Goal: Information Seeking & Learning: Learn about a topic

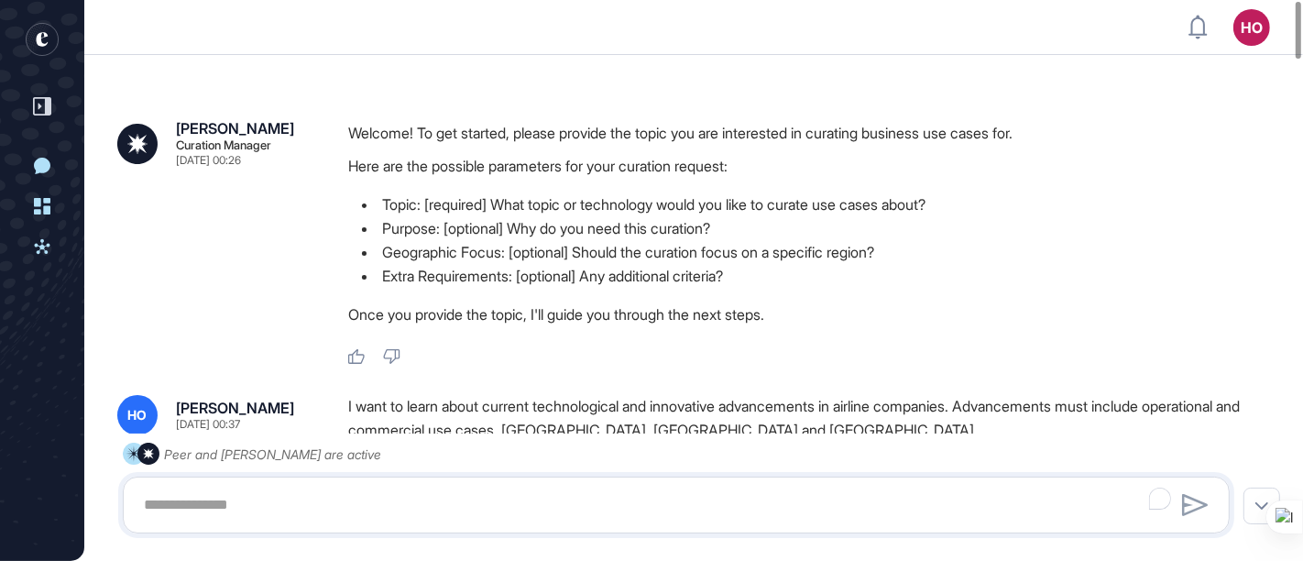
click at [465, 39] on header "HO Dashboard Profile My Content Request More Data" at bounding box center [651, 27] width 1303 height 55
drag, startPoint x: 1293, startPoint y: 42, endPoint x: 1290, endPoint y: 14, distance: 28.5
click at [1296, 14] on div at bounding box center [1298, 30] width 5 height 57
click at [30, 217] on link "Dashboard" at bounding box center [42, 206] width 33 height 33
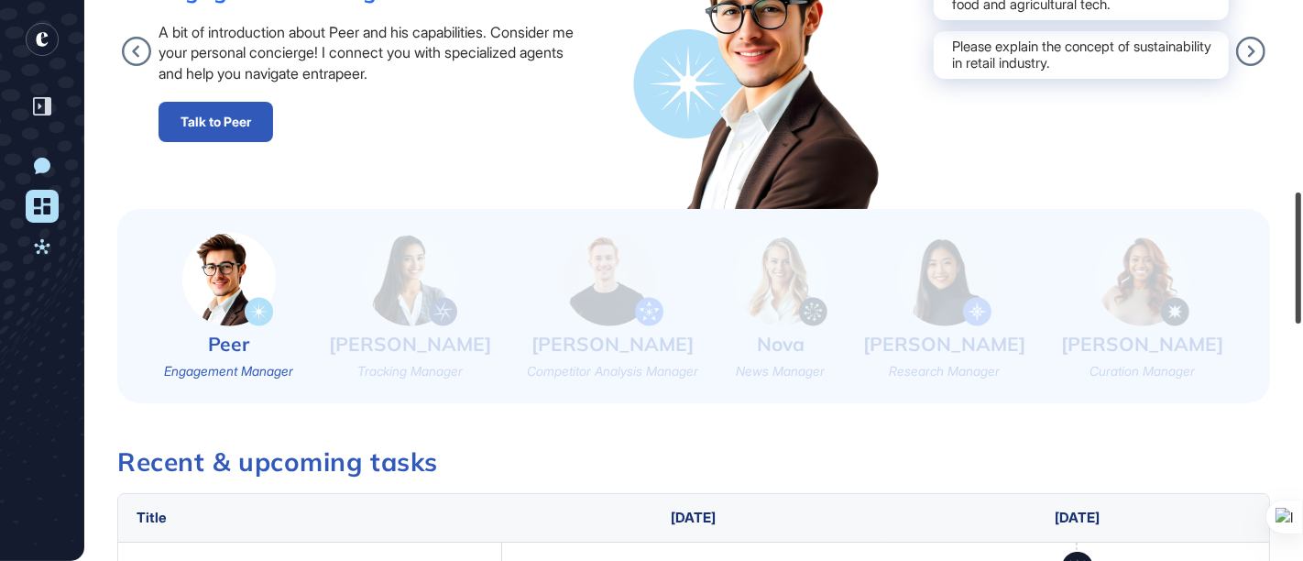
scroll to position [1131, 0]
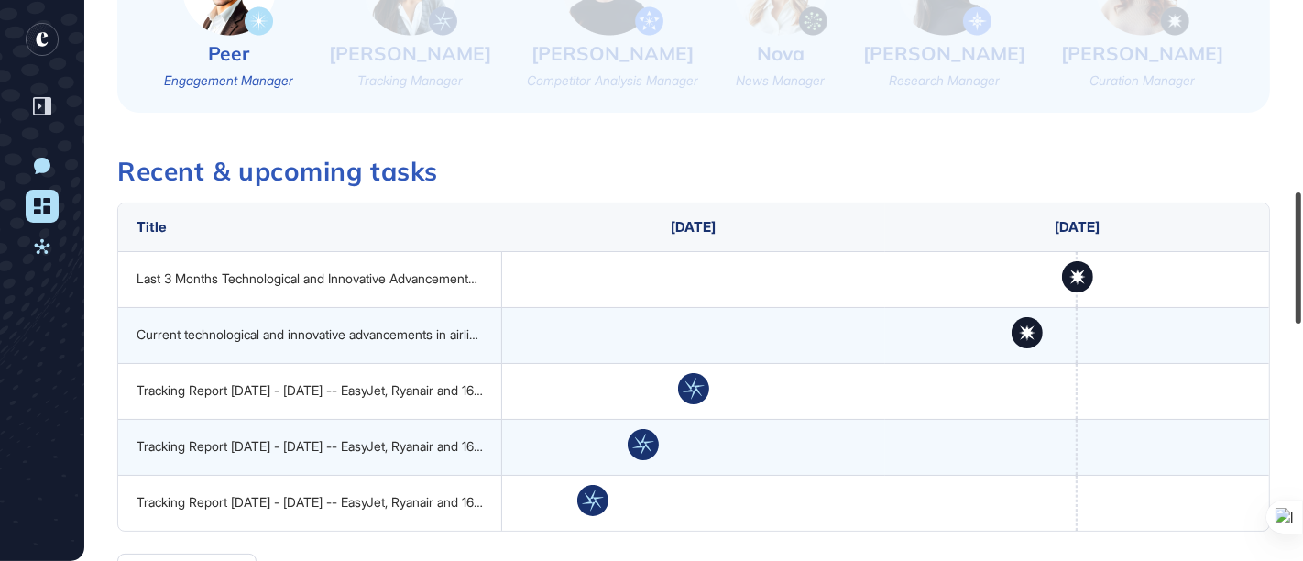
drag, startPoint x: 1300, startPoint y: 25, endPoint x: 1259, endPoint y: 290, distance: 268.0
click at [1259, 290] on div "HO Dashboard Profile My Content Request More Data Wednesday Aug 13, 2025 Good m…" at bounding box center [651, 280] width 1303 height 561
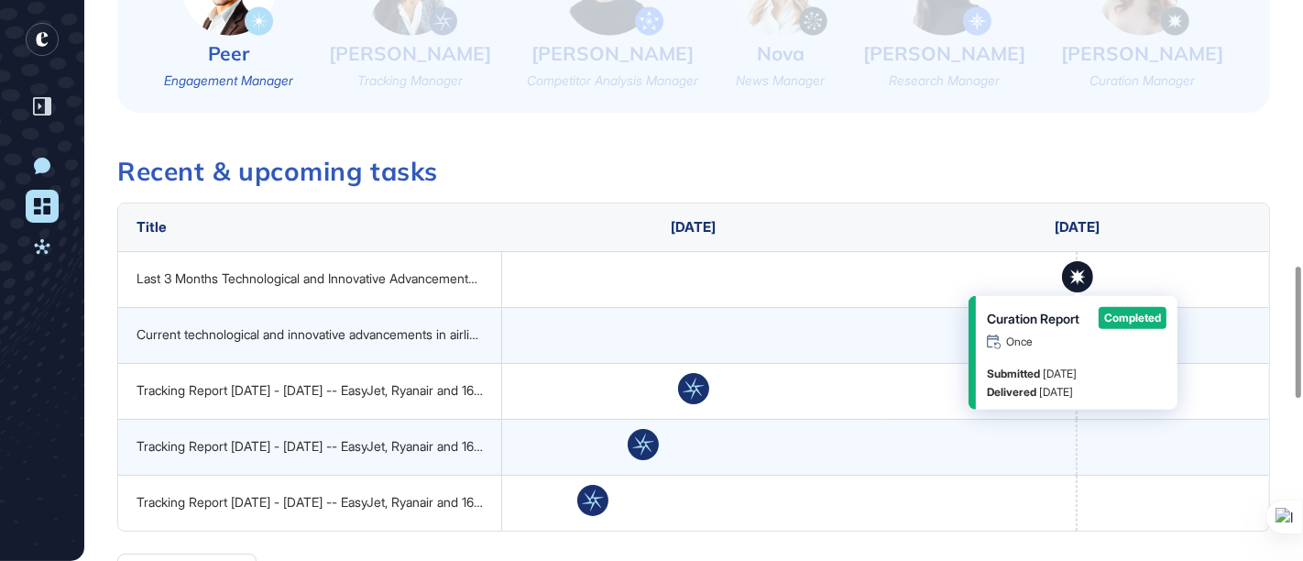
click at [1073, 268] on icon at bounding box center [1077, 276] width 31 height 31
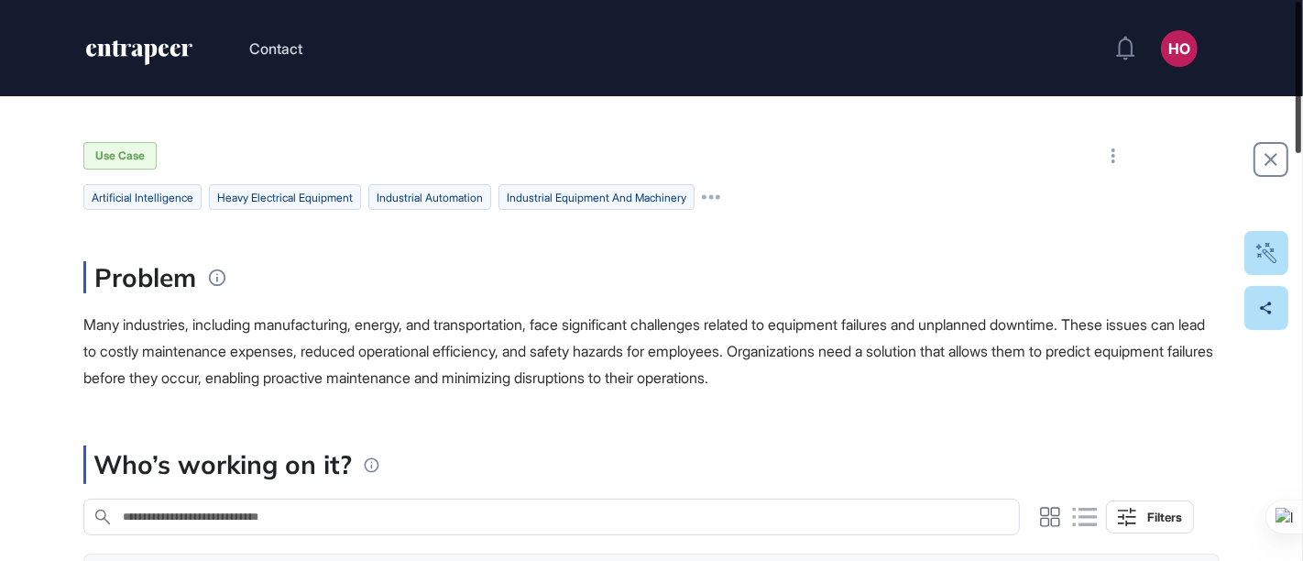
drag, startPoint x: 1296, startPoint y: 197, endPoint x: 1297, endPoint y: 49, distance: 148.4
click at [1297, 49] on div at bounding box center [1298, 77] width 5 height 151
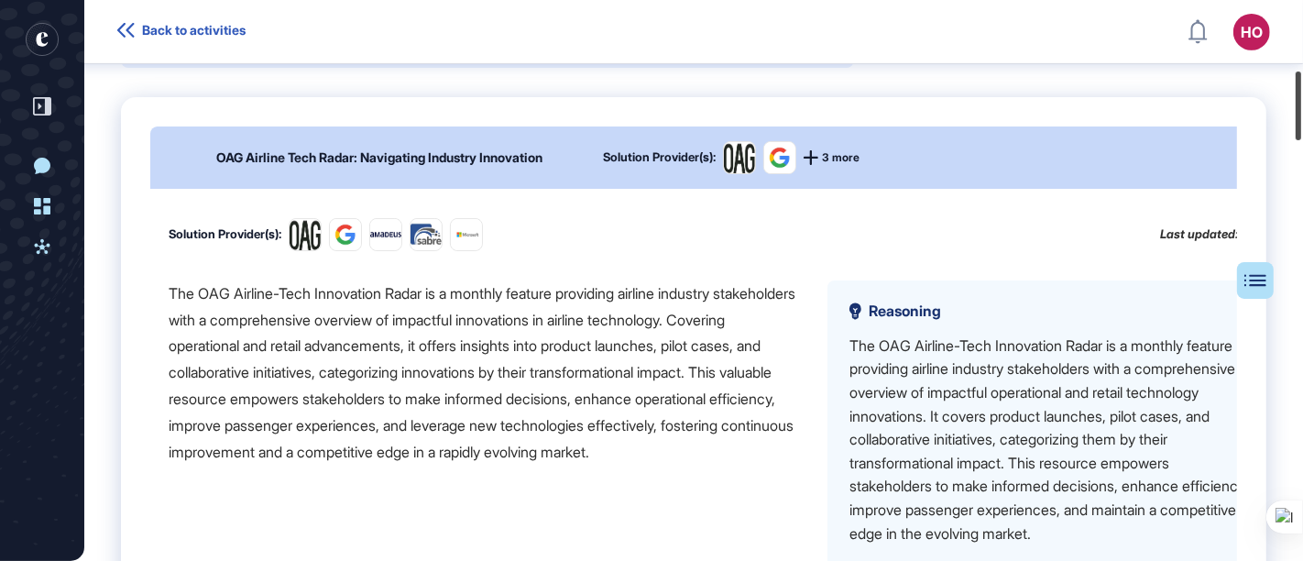
scroll to position [573, 0]
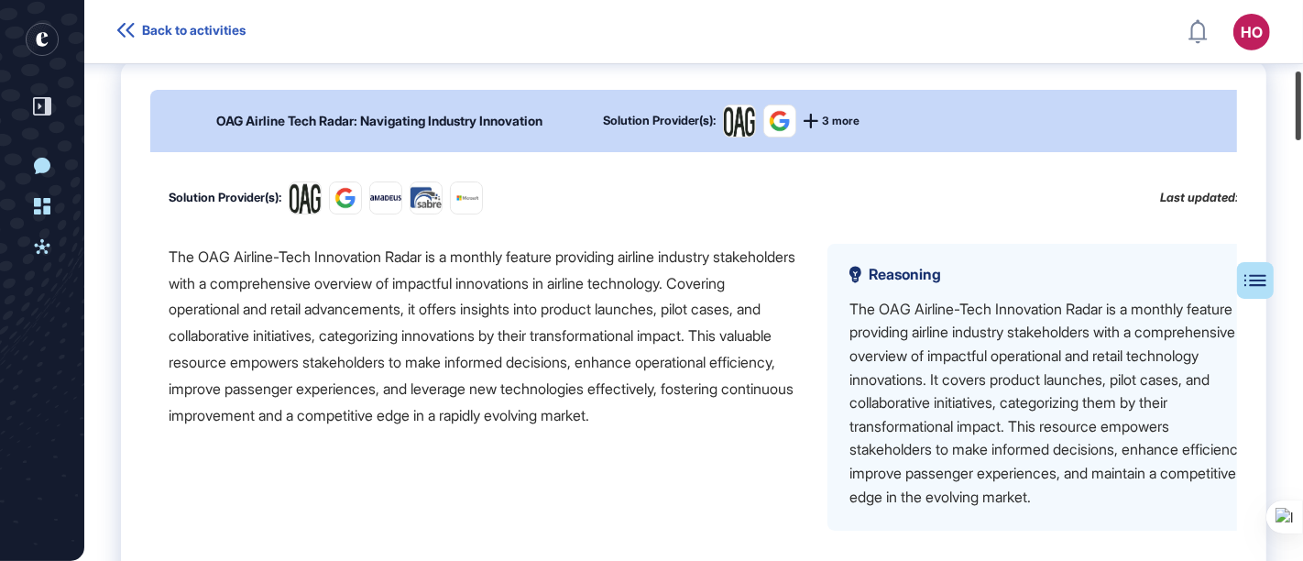
drag, startPoint x: 1297, startPoint y: 16, endPoint x: 1287, endPoint y: 88, distance: 72.2
click at [1287, 88] on div "Back to activities HO Dashboard Profile My Content Request More Data New Conver…" at bounding box center [651, 280] width 1303 height 561
click at [816, 128] on icon at bounding box center [811, 121] width 15 height 15
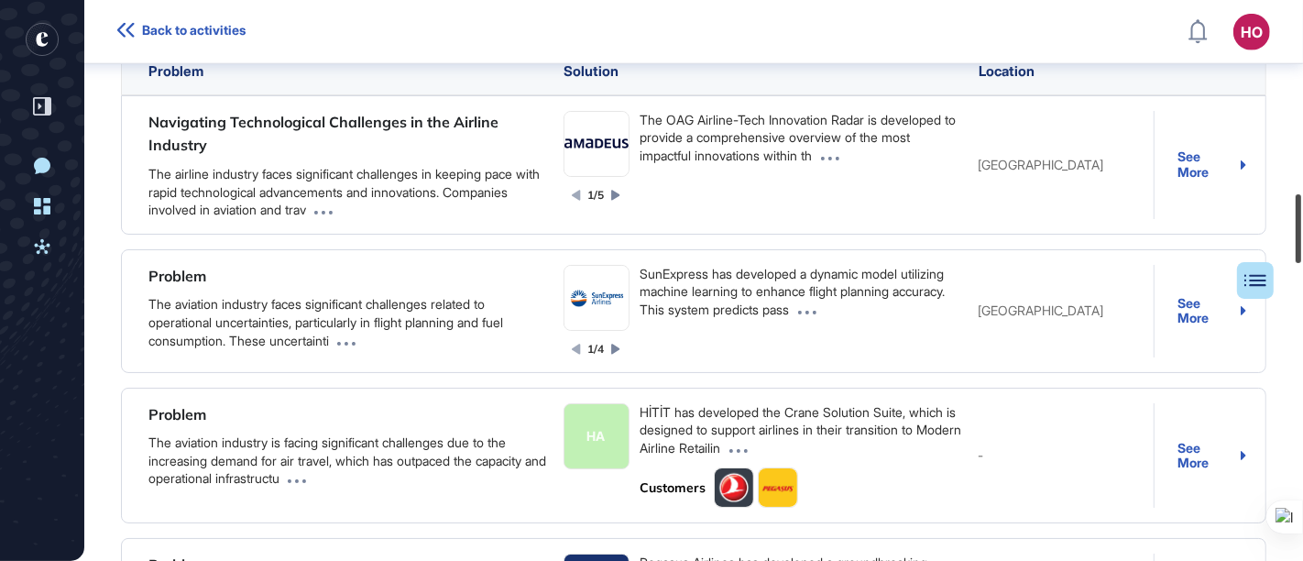
scroll to position [1562, 0]
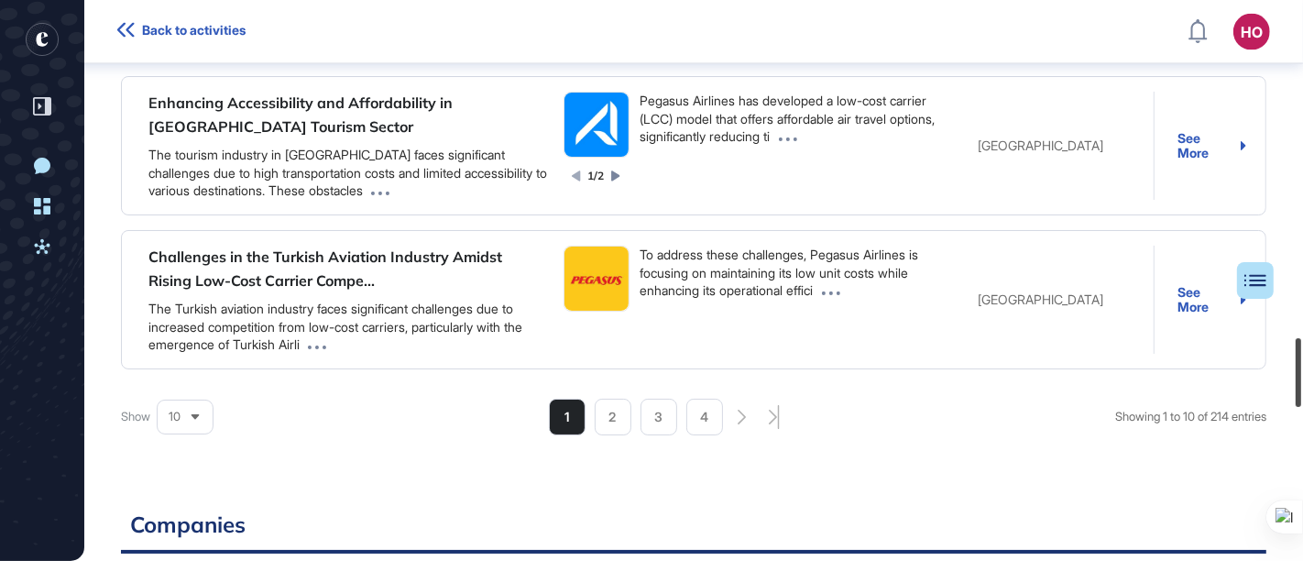
drag, startPoint x: 1298, startPoint y: 108, endPoint x: 1278, endPoint y: 381, distance: 273.8
click at [1278, 381] on div "Back to activities HO Dashboard Profile My Content Request More Data New Conver…" at bounding box center [651, 280] width 1303 height 561
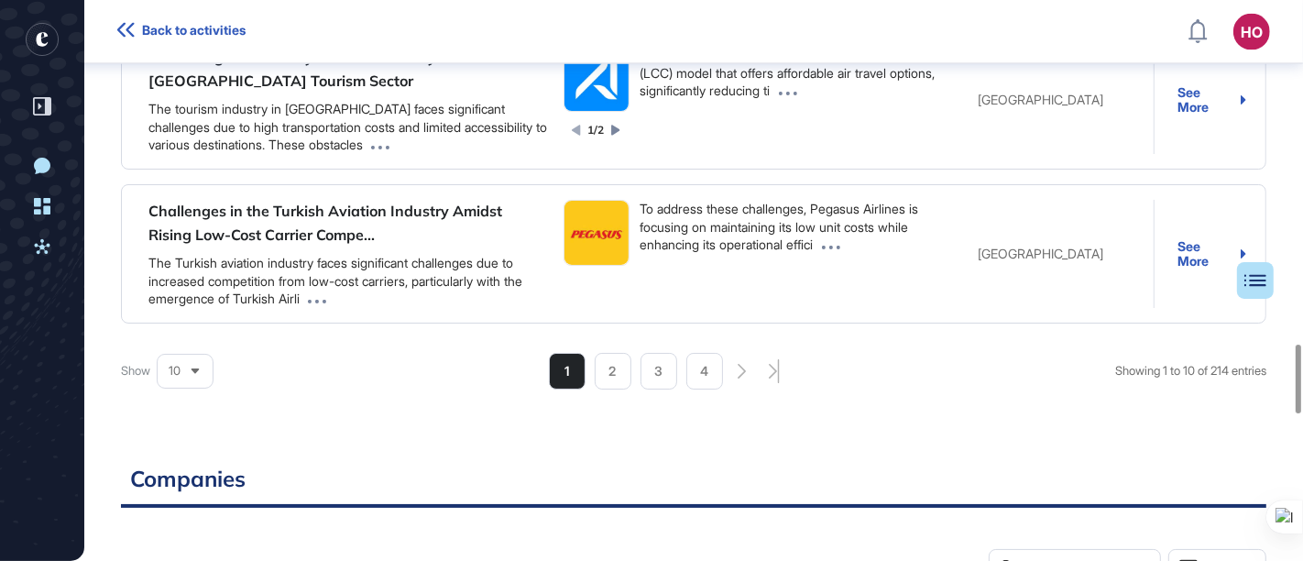
click at [711, 384] on li "4" at bounding box center [704, 371] width 37 height 37
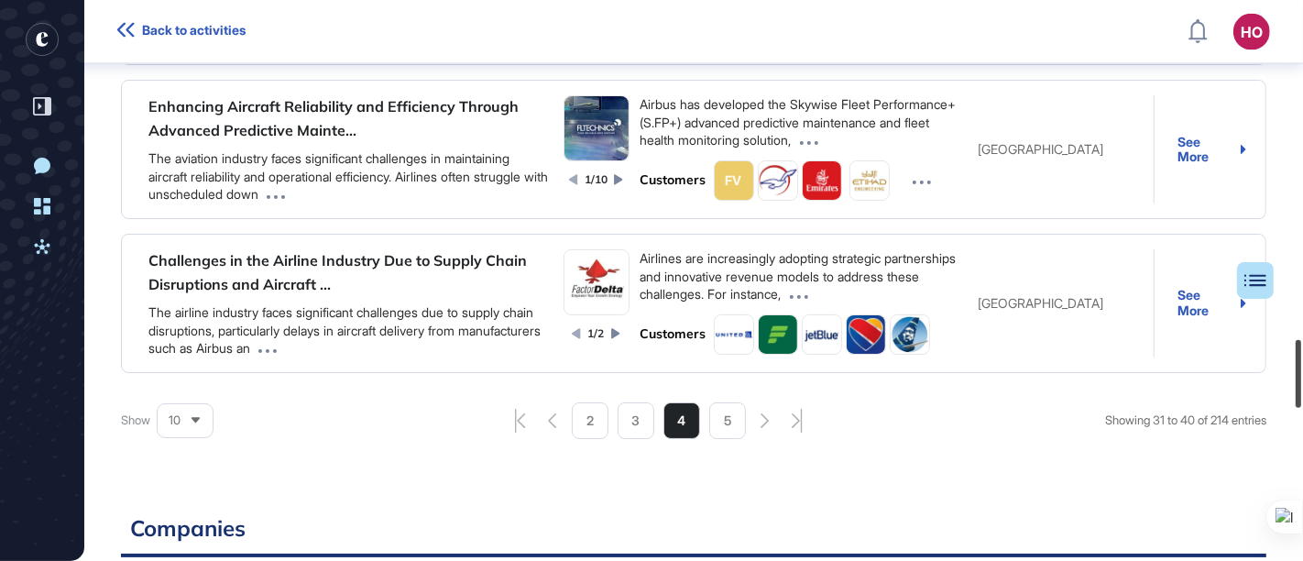
click at [1300, 367] on div at bounding box center [1298, 374] width 5 height 68
click at [1191, 318] on div "See More" at bounding box center [1211, 303] width 69 height 30
click at [1190, 165] on div "See More" at bounding box center [1211, 150] width 69 height 30
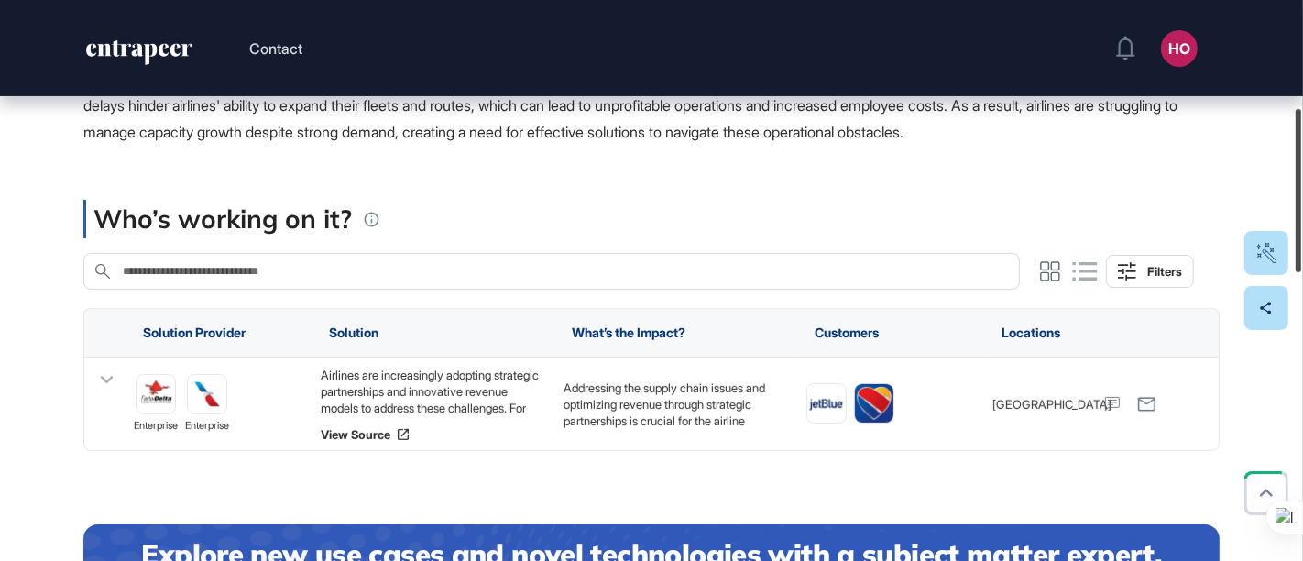
scroll to position [367, 0]
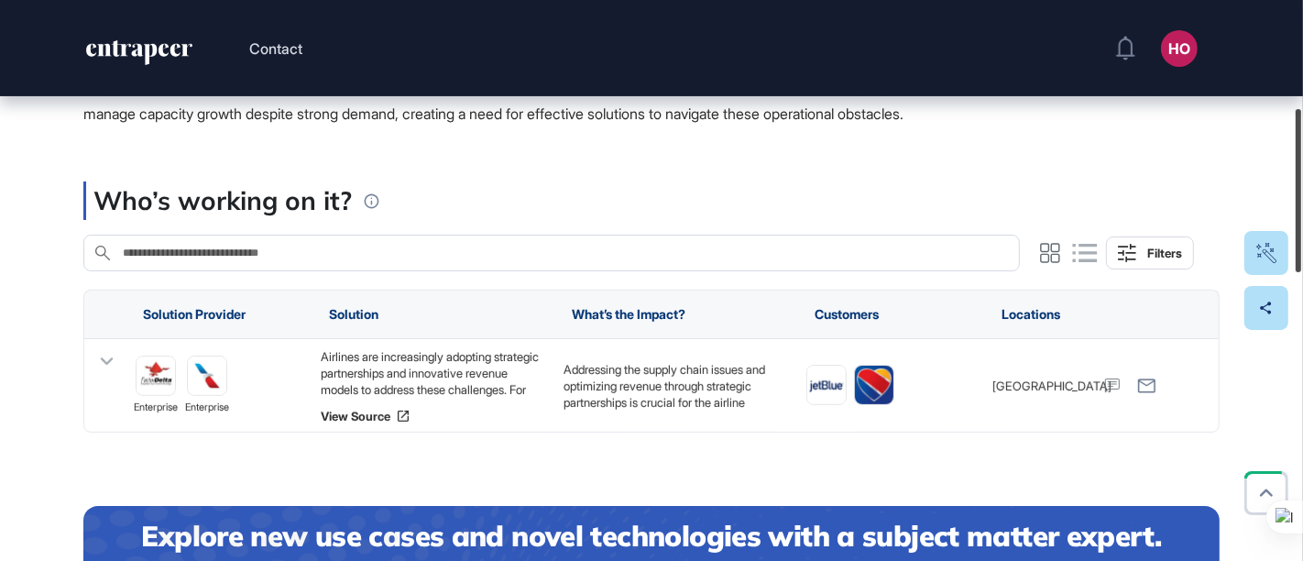
drag, startPoint x: 1298, startPoint y: 106, endPoint x: 1286, endPoint y: 213, distance: 108.0
click at [1286, 213] on div "Contact HO Dashboard Profile My Content Request More Data Use Case Aviation Log…" at bounding box center [651, 280] width 1303 height 561
click at [368, 414] on link "View Source" at bounding box center [433, 416] width 224 height 15
